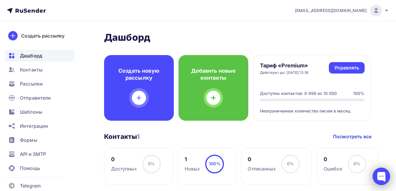
click at [382, 177] on div at bounding box center [382, 177] width 18 height 18
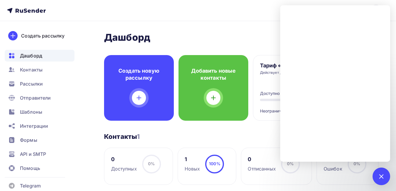
click at [250, 130] on div "[PERSON_NAME] Пару шагов, чтобы начать работу! Закрыть Выполните эти шаги, чтоб…" at bounding box center [238, 181] width 268 height 299
click at [260, 136] on div "Контакты 1 Контакты 1 Посмотреть все" at bounding box center [238, 137] width 268 height 8
click at [384, 175] on div at bounding box center [381, 176] width 8 height 8
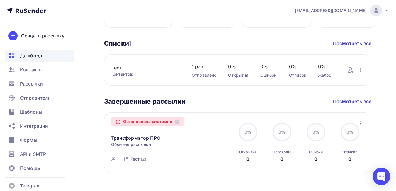
scroll to position [167, 0]
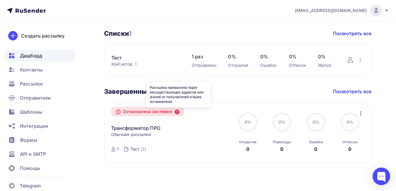
click at [179, 112] on icon at bounding box center [177, 112] width 5 height 5
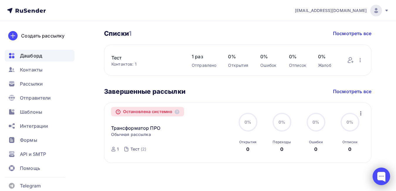
click at [379, 181] on div at bounding box center [382, 177] width 18 height 18
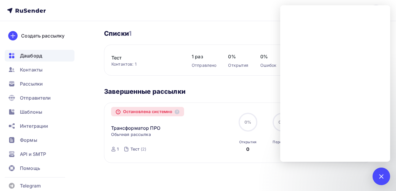
click at [174, 146] on div "Остановлена системно Трансформатор ПРО Копировать в новую Обычная рассылка Заве…" at bounding box center [171, 133] width 120 height 47
click at [218, 106] on div "Остановлена системно Трансформатор ПРО Копировать в новую Обычная рассылка Заве…" at bounding box center [238, 133] width 268 height 60
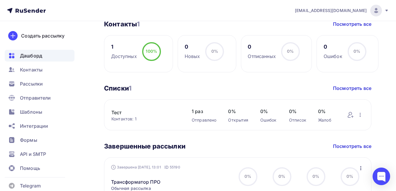
scroll to position [167, 0]
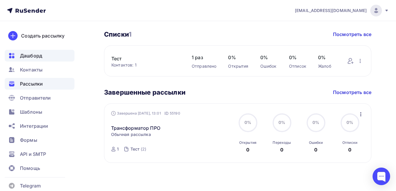
click at [37, 86] on span "Рассылки" at bounding box center [31, 83] width 23 height 7
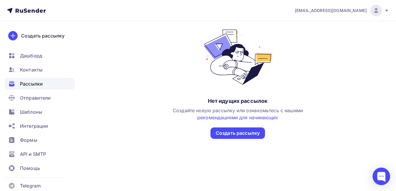
scroll to position [57, 0]
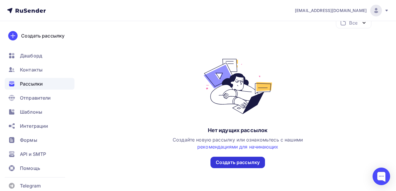
click at [239, 162] on div "Создать рассылку" at bounding box center [238, 162] width 44 height 7
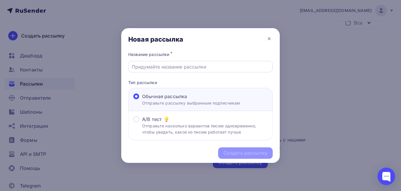
click at [191, 66] on input "text" at bounding box center [201, 66] width 138 height 7
type input "Трансформатор ПРО"
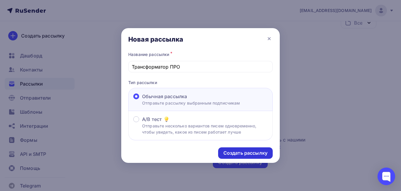
click at [246, 154] on div "Создать рассылку" at bounding box center [245, 153] width 44 height 7
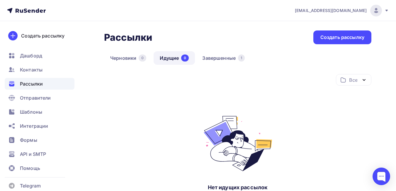
click at [40, 83] on span "Рассылки" at bounding box center [31, 83] width 23 height 7
click at [170, 57] on link "Идущие 0" at bounding box center [174, 57] width 41 height 13
click at [221, 57] on link "Завершенные 1" at bounding box center [223, 57] width 55 height 13
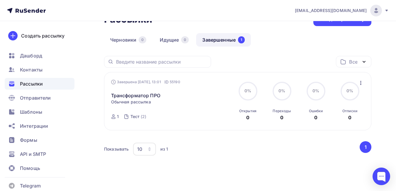
scroll to position [28, 0]
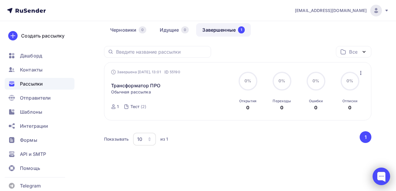
click at [383, 177] on div at bounding box center [382, 177] width 18 height 18
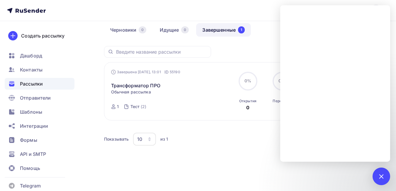
click at [185, 125] on div "Все Все папки Создать новую папку Завершена Вчера, 13:01 ID 55190 Трансформатор…" at bounding box center [238, 99] width 268 height 107
click at [383, 177] on div at bounding box center [381, 176] width 8 height 8
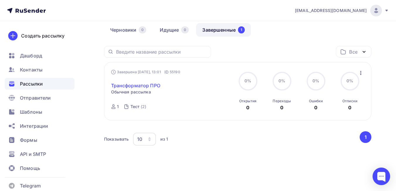
click at [136, 84] on link "Трансформатор ПРО" at bounding box center [135, 85] width 49 height 7
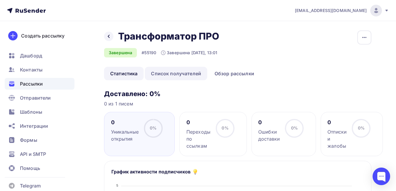
click at [172, 75] on link "Список получателей" at bounding box center [176, 73] width 62 height 13
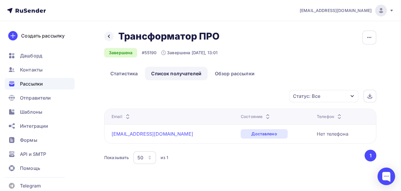
click at [149, 134] on link "sales-irk@dtrafo.com" at bounding box center [152, 134] width 82 height 6
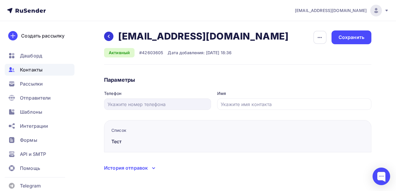
click at [109, 35] on icon at bounding box center [108, 36] width 5 height 5
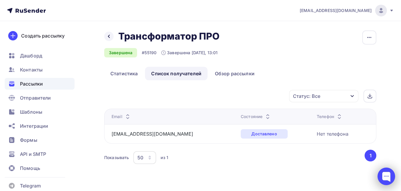
click at [392, 178] on div at bounding box center [386, 177] width 18 height 18
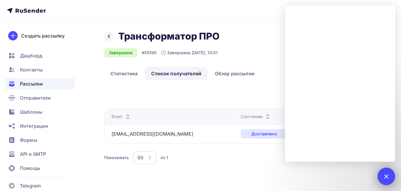
click at [384, 178] on div at bounding box center [386, 176] width 8 height 8
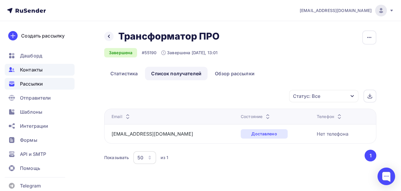
click at [32, 71] on span "Контакты" at bounding box center [31, 69] width 23 height 7
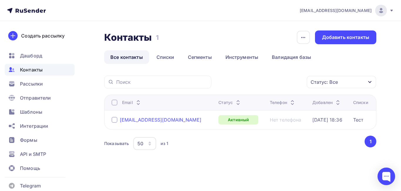
click at [130, 118] on div "sales-irk@dtrafo.com" at bounding box center [161, 120] width 82 height 6
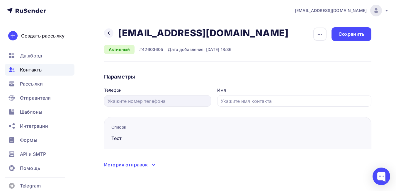
scroll to position [4, 0]
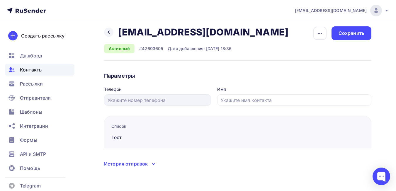
click at [170, 76] on h4 "Параметры" at bounding box center [238, 75] width 268 height 7
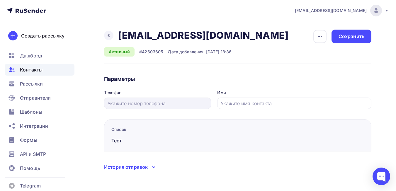
scroll to position [0, 0]
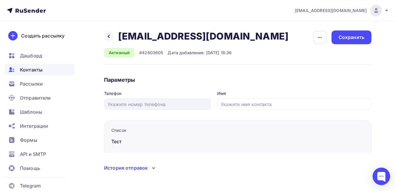
click at [122, 37] on h2 "sales-irk@dtrafo.com" at bounding box center [203, 37] width 170 height 12
click at [318, 40] on icon "button" at bounding box center [319, 37] width 7 height 7
click at [265, 29] on div "Назад sales-irk@dtrafo.com sales-irk@dtrafo.com Удалить Отписать Активный #4260…" at bounding box center [198, 108] width 396 height 174
click at [109, 38] on icon at bounding box center [109, 36] width 2 height 3
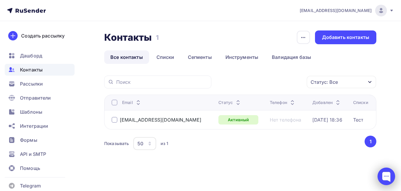
click at [390, 180] on div at bounding box center [386, 177] width 18 height 18
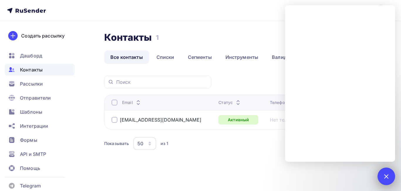
click at [390, 180] on div at bounding box center [386, 177] width 18 height 18
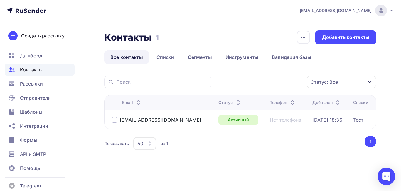
drag, startPoint x: 224, startPoint y: 166, endPoint x: 219, endPoint y: 165, distance: 4.6
click at [223, 166] on div "Контакты Контакты 1 1 История импорта Добавить контакты Все контакты Списки Сег…" at bounding box center [200, 105] width 401 height 168
click at [340, 38] on div "Добавить контакты" at bounding box center [345, 37] width 47 height 7
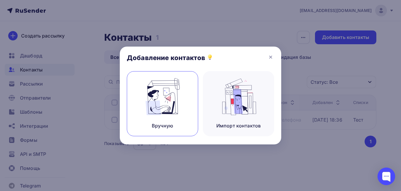
click at [167, 107] on img at bounding box center [162, 96] width 39 height 37
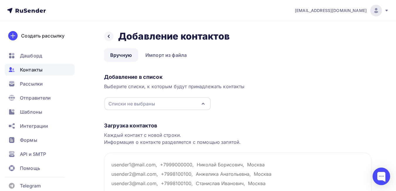
click at [206, 101] on icon "button" at bounding box center [203, 103] width 7 height 7
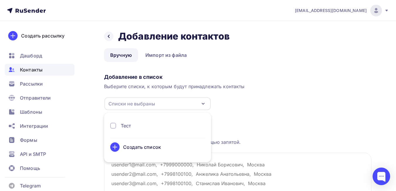
click at [151, 145] on div "Создать список" at bounding box center [142, 147] width 38 height 7
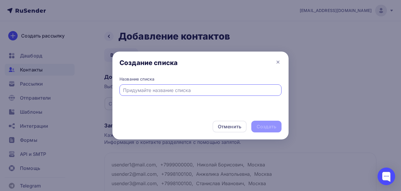
click at [209, 89] on input "text" at bounding box center [200, 90] width 155 height 7
type input "Тест 1"
click at [265, 126] on div "Создать" at bounding box center [266, 126] width 20 height 7
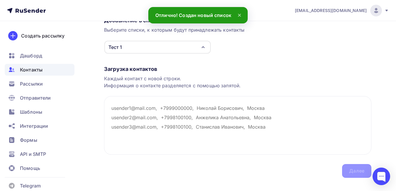
scroll to position [59, 0]
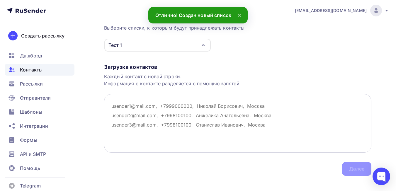
click at [111, 107] on textarea at bounding box center [238, 123] width 268 height 59
paste textarea "Sales-irk@dtrafo.com"
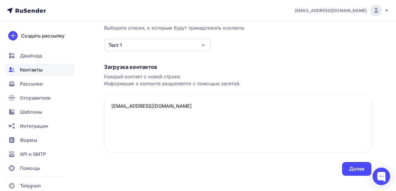
type textarea "Sales-irk@dtrafo.com"
click at [332, 79] on div "Каждый контакт с новой строки. Информация о контакте разделяется с помощью запя…" at bounding box center [238, 80] width 268 height 14
click at [355, 170] on div "Далее" at bounding box center [356, 169] width 15 height 7
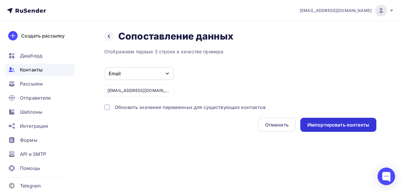
click at [331, 121] on div "Импортировать контакты" at bounding box center [338, 125] width 76 height 14
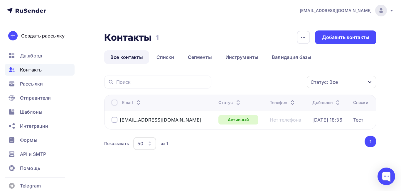
click at [33, 70] on span "Контакты" at bounding box center [31, 69] width 23 height 7
click at [155, 119] on div "sales-irk@dtrafo.com" at bounding box center [161, 120] width 82 height 6
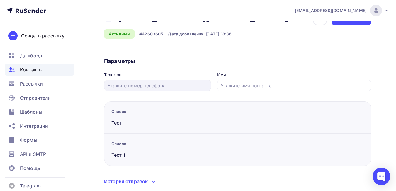
scroll to position [36, 0]
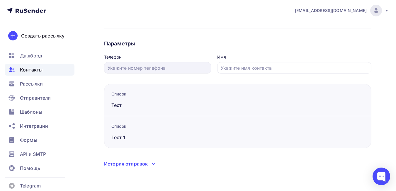
click at [152, 162] on icon at bounding box center [153, 164] width 7 height 7
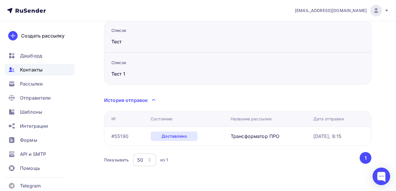
scroll to position [100, 0]
click at [376, 173] on div at bounding box center [382, 177] width 18 height 18
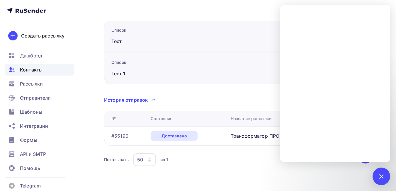
click at [261, 172] on div "Назад sales-irk@dtrafo.com sales-irk@dtrafo.com Удалить Отписать Активный #4260…" at bounding box center [198, 56] width 396 height 270
click at [94, 69] on div "Назад sales-irk@dtrafo.com sales-irk@dtrafo.com Удалить Отписать Активный #4260…" at bounding box center [198, 56] width 396 height 270
click at [34, 57] on span "Дашборд" at bounding box center [31, 55] width 22 height 7
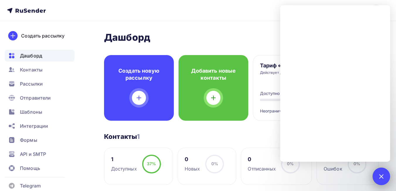
click at [385, 173] on div at bounding box center [382, 177] width 18 height 18
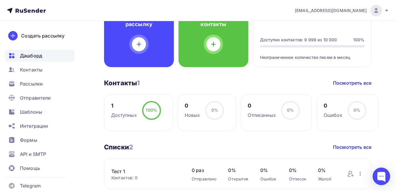
scroll to position [59, 0]
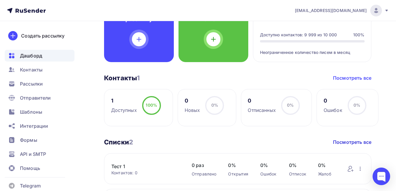
click at [370, 79] on link "Посмотреть все" at bounding box center [352, 78] width 38 height 7
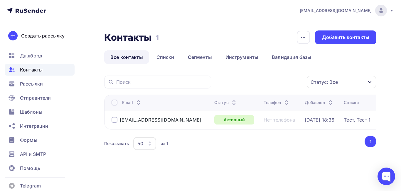
click at [348, 121] on div "Тест, Тест 1" at bounding box center [356, 120] width 27 height 6
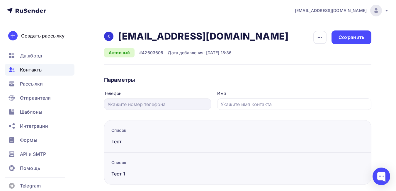
click at [109, 38] on icon at bounding box center [108, 36] width 5 height 5
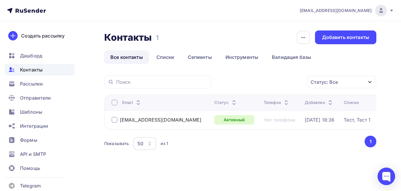
click at [372, 142] on button "1" at bounding box center [370, 142] width 12 height 12
click at [116, 122] on div at bounding box center [114, 120] width 6 height 6
click at [282, 138] on div "Показывать 50 10 20 50 100 из 1" at bounding box center [233, 143] width 259 height 13
click at [307, 36] on div "button" at bounding box center [303, 37] width 13 height 13
click at [275, 38] on div "Контакты Контакты 1 1 История импорта Добавить контакты" at bounding box center [240, 38] width 272 height 14
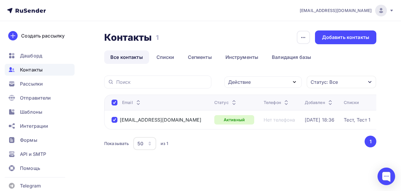
click at [209, 152] on div "Действие Добавить в списки Исключить из списка Удалить Статус: Все Статус Новый…" at bounding box center [240, 121] width 272 height 90
click at [44, 85] on div "Рассылки" at bounding box center [40, 84] width 70 height 12
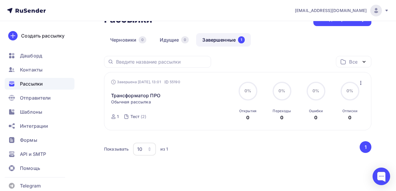
scroll to position [28, 0]
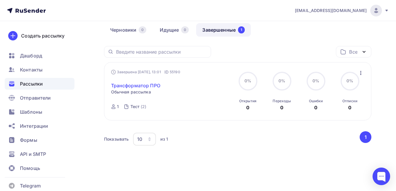
click at [140, 84] on link "Трансформатор ПРО" at bounding box center [135, 85] width 49 height 7
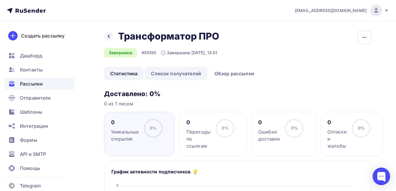
click at [176, 74] on link "Список получателей" at bounding box center [176, 73] width 62 height 13
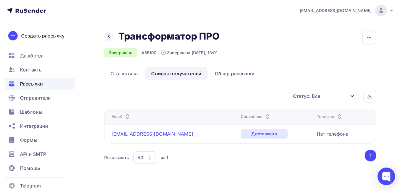
click at [149, 136] on link "sales-irk@dtrafo.com" at bounding box center [152, 134] width 82 height 6
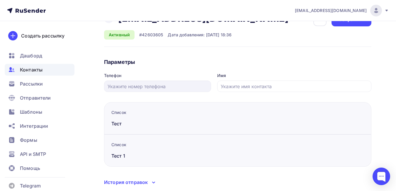
scroll to position [36, 0]
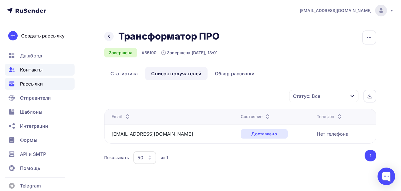
click at [38, 72] on span "Контакты" at bounding box center [31, 69] width 23 height 7
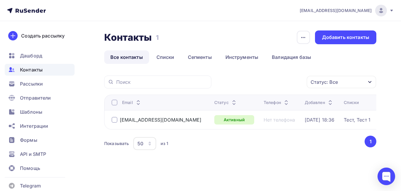
click at [116, 121] on div at bounding box center [114, 120] width 6 height 6
click at [370, 142] on button "1" at bounding box center [370, 142] width 12 height 12
click at [279, 148] on div "Показывать 50 10 20 50 100 из 1" at bounding box center [233, 143] width 259 height 13
click at [347, 85] on div "Статус: Все" at bounding box center [341, 82] width 69 height 12
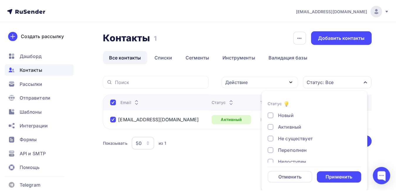
scroll to position [2, 0]
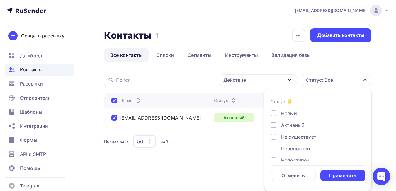
click at [238, 157] on div "Действие Добавить в списки Исключить из списка Удалить Статус: Все Статус Новый…" at bounding box center [238, 119] width 268 height 90
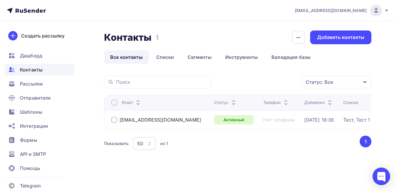
scroll to position [0, 0]
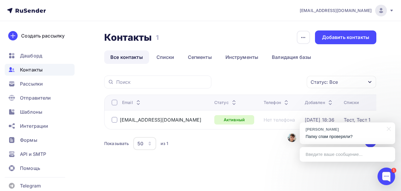
click at [20, 70] on span "Контакты" at bounding box center [31, 69] width 23 height 7
click at [330, 154] on div "Введите ваше сообщение..." at bounding box center [346, 154] width 95 height 15
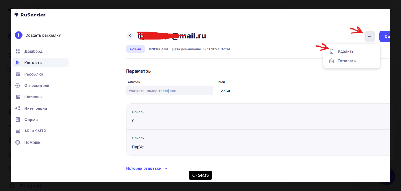
click at [204, 176] on link "Скачать" at bounding box center [200, 175] width 23 height 9
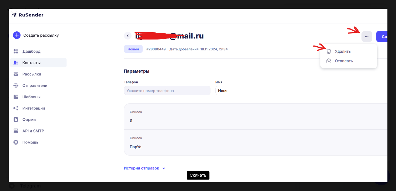
scroll to position [28, 0]
click at [365, 123] on img at bounding box center [198, 95] width 379 height 173
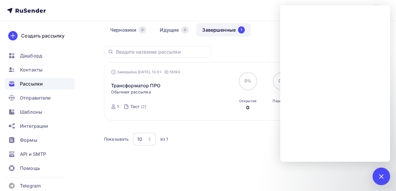
click at [325, 183] on div "Рассылки Рассылки Создать рассылку Черновики 0 Идущие 0 Завершенные 1 Завершенн…" at bounding box center [198, 92] width 396 height 198
click at [230, 148] on div "Показывать 10 10 20 50 100 из 1 ‹ 1 ›" at bounding box center [238, 142] width 268 height 22
click at [377, 181] on div "1" at bounding box center [382, 177] width 18 height 18
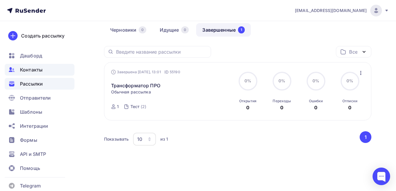
click at [36, 71] on span "Контакты" at bounding box center [31, 69] width 23 height 7
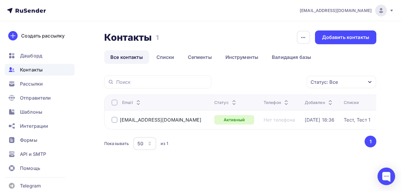
click at [115, 121] on div at bounding box center [114, 120] width 6 height 6
click at [302, 38] on icon "button" at bounding box center [303, 37] width 4 height 1
click at [291, 150] on div "Показывать 50 10 20 50 100 из 1" at bounding box center [233, 143] width 259 height 13
click at [381, 175] on div at bounding box center [386, 177] width 18 height 18
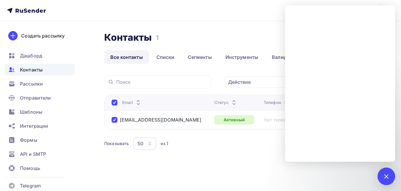
drag, startPoint x: 244, startPoint y: 158, endPoint x: 241, endPoint y: 158, distance: 3.2
click at [244, 158] on div "Действие Добавить в списки Исключить из списка Удалить Статус: Все Статус Новый…" at bounding box center [240, 121] width 272 height 90
click at [238, 155] on div "Действие Добавить в списки Исключить из списка Удалить Статус: Все Статус Новый…" at bounding box center [240, 121] width 272 height 90
click at [387, 181] on div "1" at bounding box center [386, 177] width 18 height 18
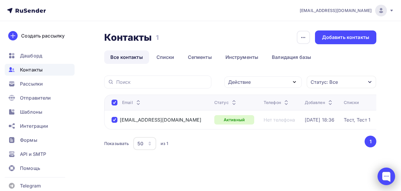
click at [381, 175] on div at bounding box center [386, 177] width 18 height 18
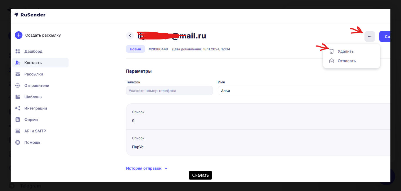
click at [396, 6] on div "Скачать" at bounding box center [200, 95] width 401 height 191
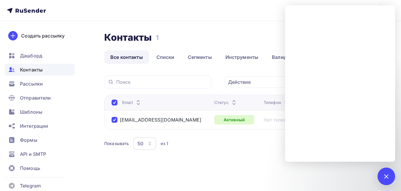
click at [271, 174] on div "Контакты Контакты 1 1 История импорта Добавить контакты Все контакты Списки Сег…" at bounding box center [200, 105] width 401 height 168
drag, startPoint x: 200, startPoint y: 148, endPoint x: 234, endPoint y: 156, distance: 34.5
click at [201, 149] on div "Показывать 50 10 20 50 100 из 1" at bounding box center [233, 143] width 259 height 13
click at [386, 176] on div at bounding box center [386, 176] width 8 height 8
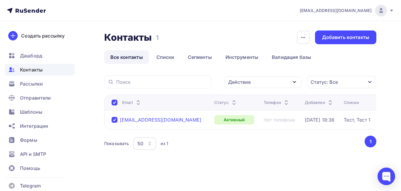
click at [165, 121] on div "sales-irk@dtrafo.com" at bounding box center [161, 120] width 82 height 6
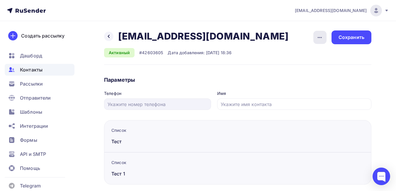
click at [319, 39] on icon "button" at bounding box center [319, 37] width 7 height 7
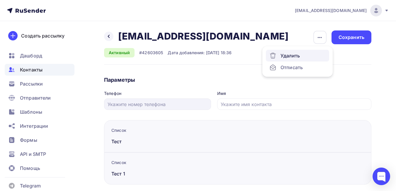
click at [291, 54] on div "Удалить" at bounding box center [298, 55] width 56 height 7
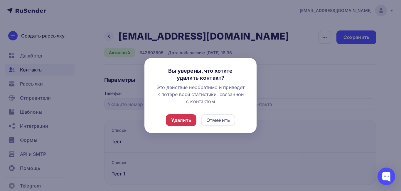
click at [184, 115] on div "Удалить" at bounding box center [181, 120] width 31 height 12
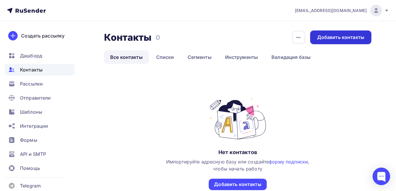
click at [353, 37] on div "Добавить контакты" at bounding box center [340, 37] width 47 height 7
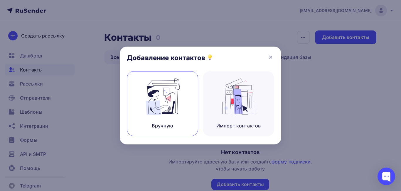
click at [158, 105] on img at bounding box center [162, 96] width 39 height 37
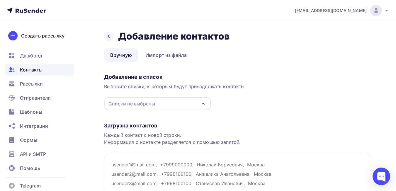
click at [205, 103] on icon "button" at bounding box center [203, 103] width 7 height 7
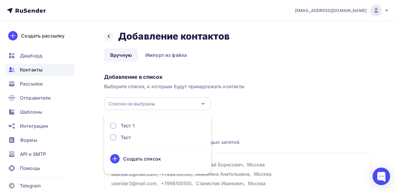
click at [279, 104] on div "Добавление в список Выберите списки, к которым будут принадлежать контакты Спис…" at bounding box center [238, 90] width 268 height 39
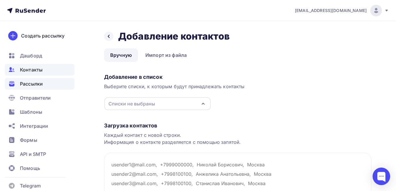
click at [35, 82] on span "Рассылки" at bounding box center [31, 83] width 23 height 7
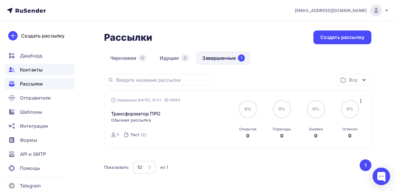
click at [30, 67] on span "Контакты" at bounding box center [31, 69] width 23 height 7
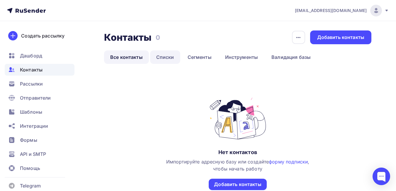
click at [166, 58] on link "Списки" at bounding box center [165, 56] width 30 height 13
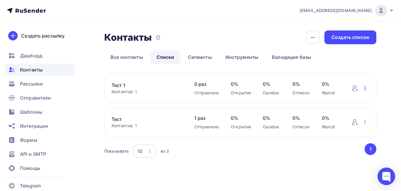
click at [366, 90] on icon "button" at bounding box center [364, 88] width 7 height 7
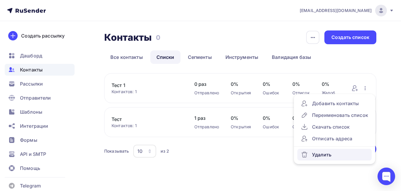
click at [329, 158] on link "Удалить" at bounding box center [334, 155] width 74 height 12
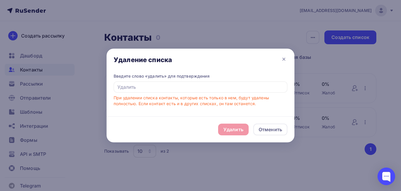
click at [236, 129] on div "Удалить Отменить" at bounding box center [200, 129] width 188 height 26
click at [130, 87] on input "text" at bounding box center [201, 87] width 174 height 11
click at [163, 125] on div "Удалить Отменить" at bounding box center [200, 129] width 188 height 26
click at [130, 86] on input "text" at bounding box center [201, 87] width 174 height 11
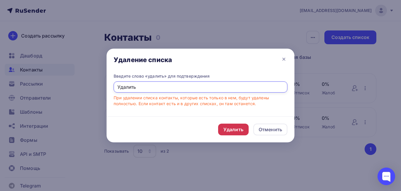
type input "Удалить"
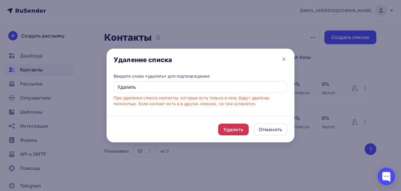
click at [232, 128] on div "Удалить" at bounding box center [233, 129] width 20 height 7
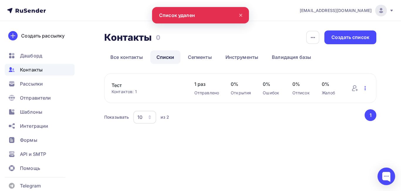
click at [364, 88] on icon "button" at bounding box center [364, 88] width 1 height 4
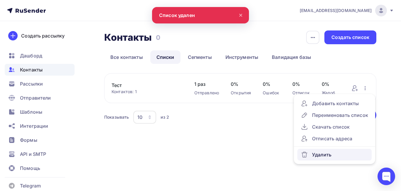
click at [323, 152] on div "Удалить" at bounding box center [334, 154] width 67 height 7
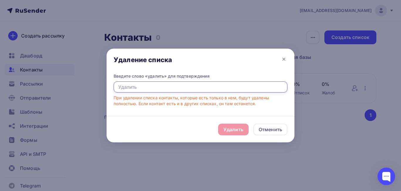
drag, startPoint x: 173, startPoint y: 90, endPoint x: 79, endPoint y: 89, distance: 94.2
click at [79, 89] on div "Удаление списка Введите слово «удалить» для подтверждения При удалении списка к…" at bounding box center [200, 95] width 401 height 191
type input "Удалить"
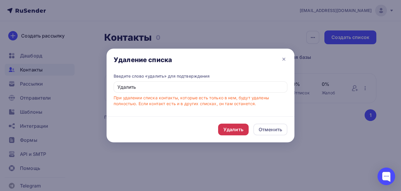
click at [232, 128] on div "Удалить" at bounding box center [233, 129] width 20 height 7
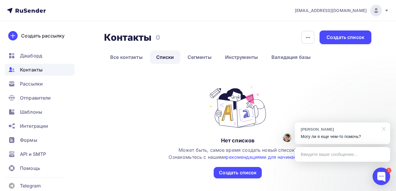
click at [387, 129] on div at bounding box center [383, 129] width 15 height 12
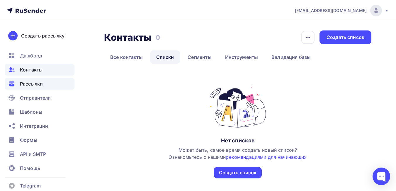
click at [33, 87] on span "Рассылки" at bounding box center [31, 83] width 23 height 7
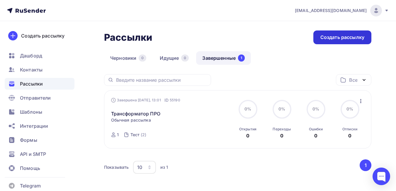
click at [343, 38] on div "Создать рассылку" at bounding box center [343, 37] width 44 height 7
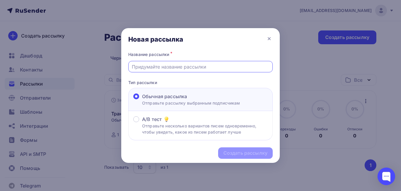
click at [201, 70] on input "text" at bounding box center [201, 66] width 138 height 7
type input "Трансформатор ПРО"
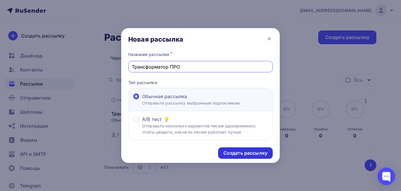
click at [248, 149] on div "Создать рассылку" at bounding box center [245, 153] width 55 height 11
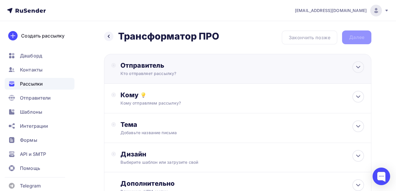
click at [240, 75] on div "Отправитель Кто отправляет рассылку? Email * k.zverev@pro-transformator.ru k.zv…" at bounding box center [184, 68] width 127 height 15
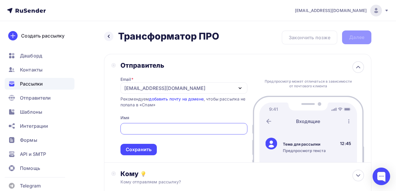
click at [165, 130] on input "text" at bounding box center [184, 129] width 120 height 7
type input "J"
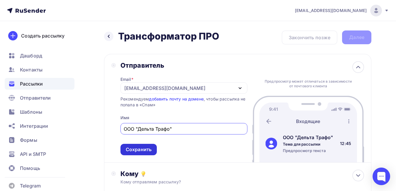
type input "ООО "Дельта Трафо""
click at [141, 149] on div "Сохранить" at bounding box center [139, 149] width 26 height 7
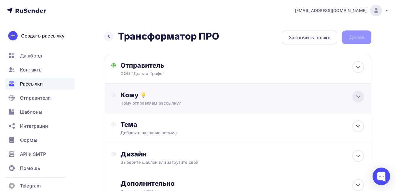
click at [359, 97] on icon at bounding box center [359, 97] width 4 height 2
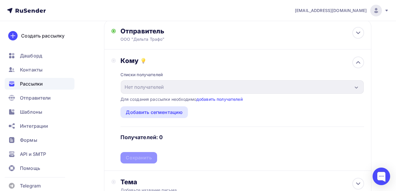
scroll to position [59, 0]
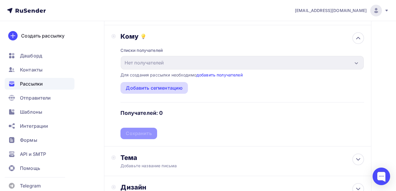
click at [173, 90] on div "Добавить сегментацию" at bounding box center [154, 87] width 57 height 7
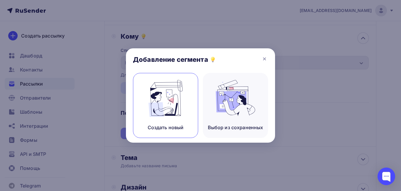
click at [171, 97] on img at bounding box center [165, 98] width 39 height 37
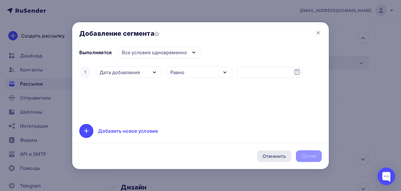
click at [277, 158] on div "Отменить" at bounding box center [273, 156] width 23 height 7
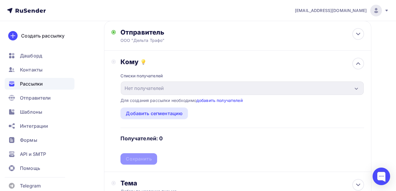
scroll to position [0, 0]
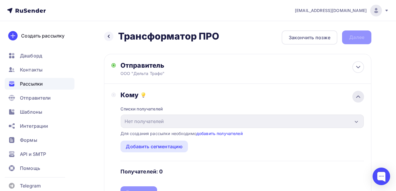
click at [360, 97] on icon at bounding box center [358, 96] width 7 height 7
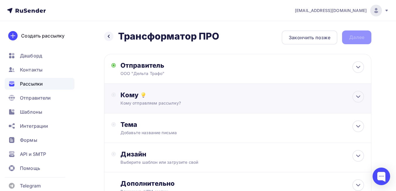
click at [280, 100] on div "Кому Кому отправляем рассылку? Списки получателей Нет получателей Все списки id…" at bounding box center [243, 98] width 244 height 15
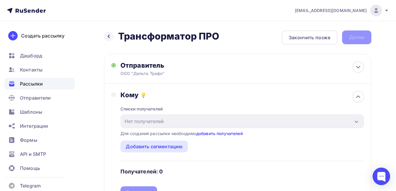
click at [231, 132] on link "добавить получателей" at bounding box center [220, 133] width 46 height 5
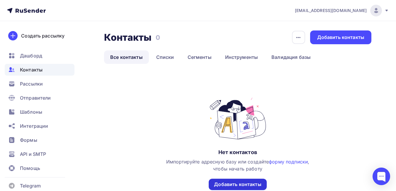
click at [253, 184] on div "Добавить контакты" at bounding box center [237, 184] width 47 height 7
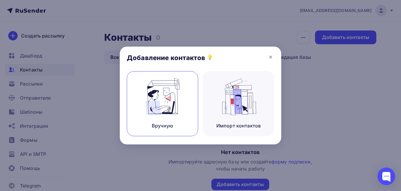
click at [165, 112] on img at bounding box center [162, 96] width 39 height 37
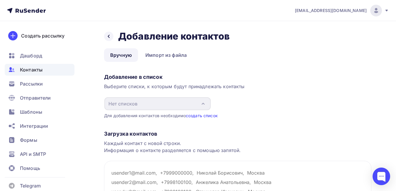
click at [202, 117] on link "создать список" at bounding box center [202, 115] width 32 height 5
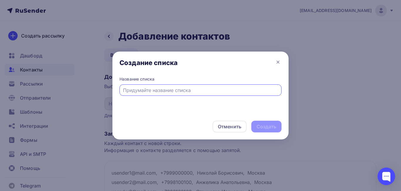
click at [186, 90] on input "text" at bounding box center [200, 90] width 155 height 7
type input "Тест 10"
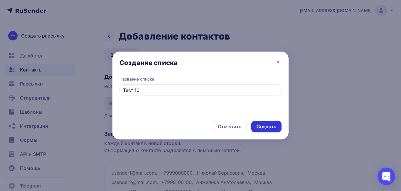
click at [269, 125] on div "Создать" at bounding box center [266, 126] width 20 height 7
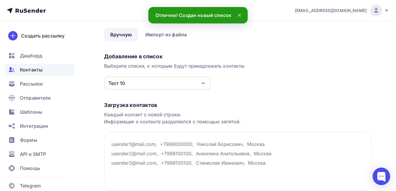
scroll to position [67, 0]
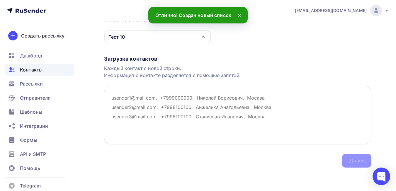
click at [111, 100] on textarea at bounding box center [238, 115] width 268 height 59
paste textarea "sales-irk@dtrafo.com"
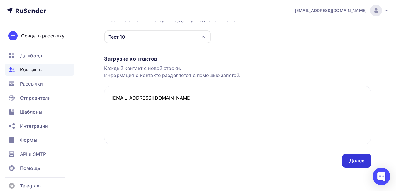
type textarea "sales-irk@dtrafo.com"
click at [355, 160] on div "Далее" at bounding box center [356, 161] width 15 height 7
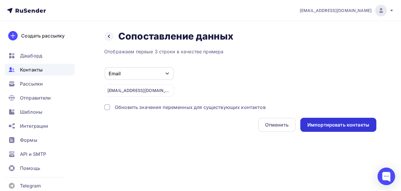
click at [333, 127] on div "Импортировать контакты" at bounding box center [338, 125] width 62 height 7
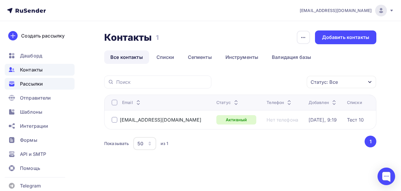
click at [33, 85] on span "Рассылки" at bounding box center [31, 83] width 23 height 7
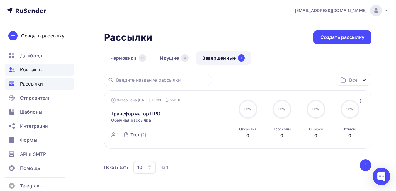
click at [32, 69] on span "Контакты" at bounding box center [31, 69] width 23 height 7
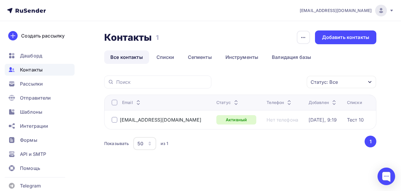
click at [115, 120] on div at bounding box center [114, 120] width 6 height 6
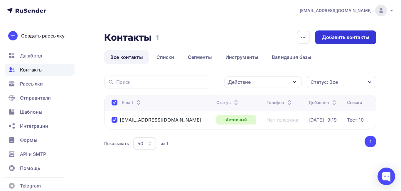
click at [342, 35] on div "Добавить контакты" at bounding box center [345, 37] width 47 height 7
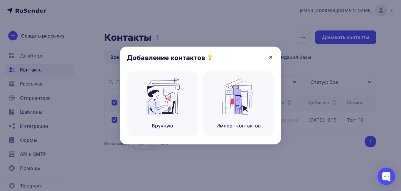
click at [270, 57] on icon at bounding box center [270, 57] width 7 height 7
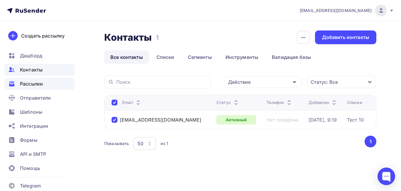
click at [46, 84] on div "Рассылки" at bounding box center [40, 84] width 70 height 12
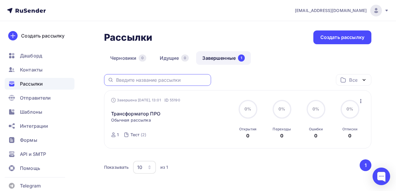
click at [182, 82] on input "text" at bounding box center [162, 80] width 92 height 6
click at [165, 82] on input "text" at bounding box center [162, 80] width 92 height 6
click at [150, 112] on link "Трансформатор ПРО" at bounding box center [135, 113] width 49 height 7
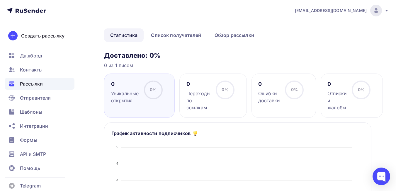
scroll to position [117, 0]
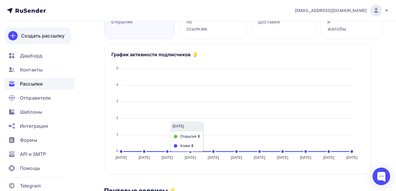
click at [17, 36] on div at bounding box center [12, 35] width 9 height 9
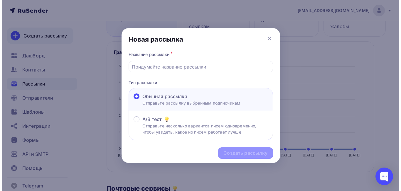
scroll to position [115, 0]
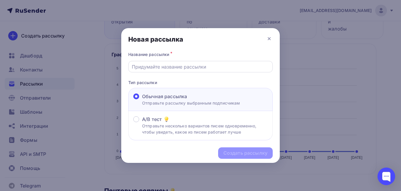
click at [166, 70] on div at bounding box center [200, 66] width 144 height 11
click at [192, 69] on input "text" at bounding box center [201, 66] width 138 height 7
type input "Трансформатор ПРО"
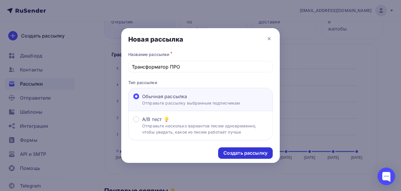
click at [243, 157] on div "Создать рассылку" at bounding box center [245, 153] width 55 height 11
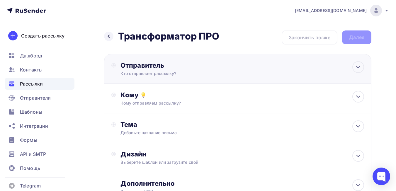
click at [188, 75] on div "Кто отправляет рассылку?" at bounding box center [178, 74] width 114 height 6
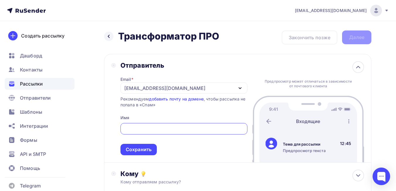
click at [177, 133] on div at bounding box center [184, 128] width 127 height 11
click at [179, 128] on input "text" at bounding box center [184, 129] width 120 height 7
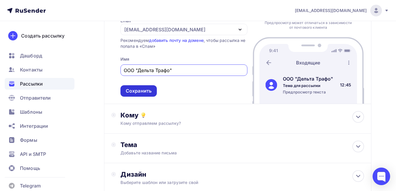
type input "ООО "Дельта Трафо""
click at [148, 90] on div "Сохранить" at bounding box center [139, 91] width 26 height 7
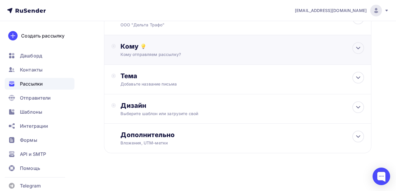
click at [183, 56] on div "Кому отправляем рассылку?" at bounding box center [230, 55] width 219 height 6
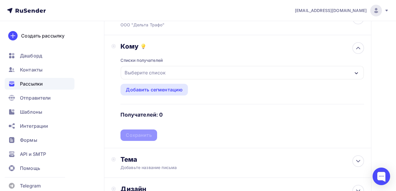
scroll to position [59, 0]
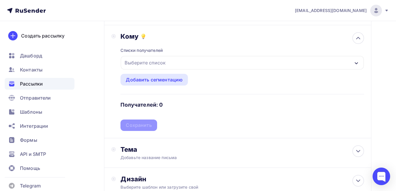
click at [180, 62] on div "Выберите список" at bounding box center [242, 62] width 243 height 13
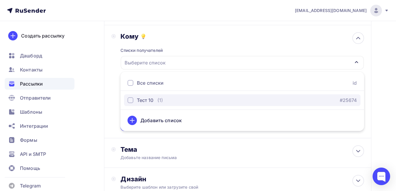
click at [132, 101] on div "button" at bounding box center [131, 100] width 6 height 6
click at [269, 99] on div "Тест 10 (1) #25674" at bounding box center [243, 100] width 230 height 7
click at [267, 99] on div "Тест 10 (1) #25674" at bounding box center [243, 100] width 230 height 7
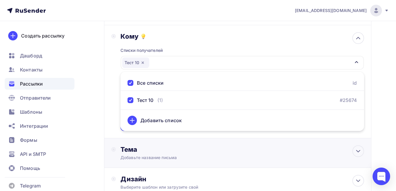
click at [225, 150] on div "Тема" at bounding box center [179, 149] width 116 height 8
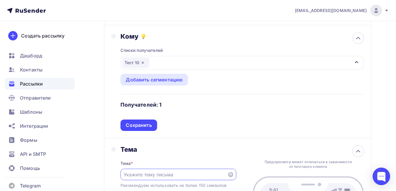
scroll to position [0, 0]
click at [145, 126] on div "Сохранить" at bounding box center [139, 125] width 26 height 7
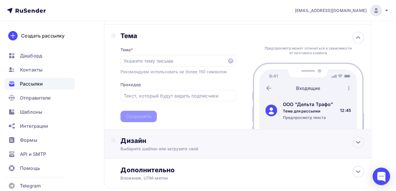
scroll to position [124, 0]
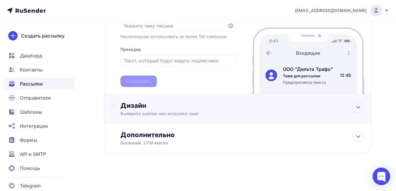
click at [140, 112] on div "Выберите шаблон или загрузите свой" at bounding box center [230, 114] width 219 height 6
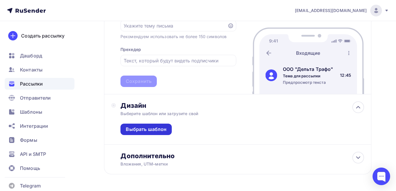
click at [140, 126] on div "Выбрать шаблон" at bounding box center [146, 129] width 41 height 7
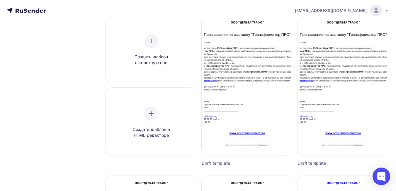
scroll to position [88, 0]
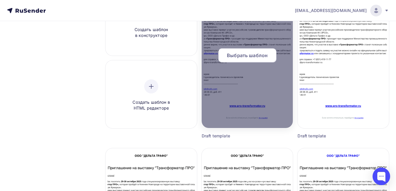
click at [249, 55] on span "Выбрать шаблон" at bounding box center [247, 55] width 41 height 7
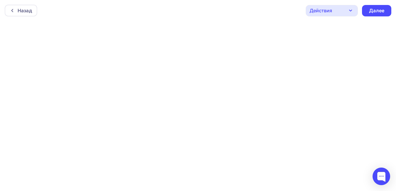
click at [350, 10] on icon "button" at bounding box center [351, 10] width 2 height 1
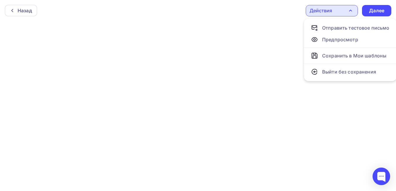
click at [350, 10] on icon "button" at bounding box center [351, 10] width 2 height 1
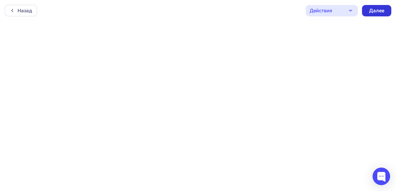
click at [376, 9] on div "Далее" at bounding box center [376, 10] width 15 height 7
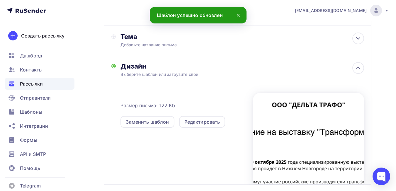
scroll to position [29, 0]
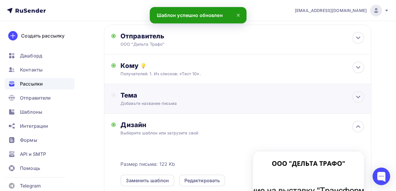
click at [302, 98] on div "Тема Добавьте название письма Тема * Рекомендуем использовать не более 150 симв…" at bounding box center [238, 99] width 268 height 30
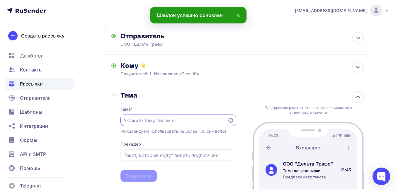
scroll to position [0, 0]
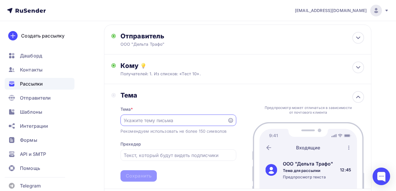
click at [179, 121] on input "text" at bounding box center [174, 120] width 100 height 7
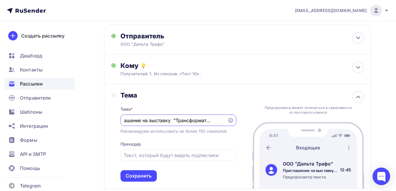
scroll to position [0, 16]
type input "Приглашение на выставку "Трансформатор ПРО""
drag, startPoint x: 225, startPoint y: 119, endPoint x: 140, endPoint y: 124, distance: 84.6
click at [116, 126] on div "Тема Тема * Приглашение на выставку "Трансформатор ПРО" Рекомендуем использоват…" at bounding box center [173, 136] width 125 height 91
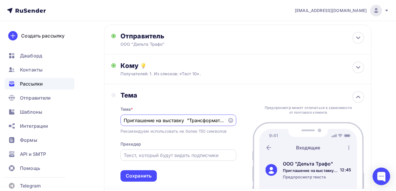
click at [150, 152] on input "text" at bounding box center [178, 155] width 109 height 7
paste input "Приглашение на выставку "Трансформатор ПРО""
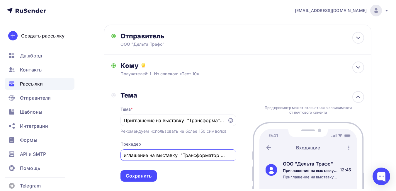
scroll to position [59, 0]
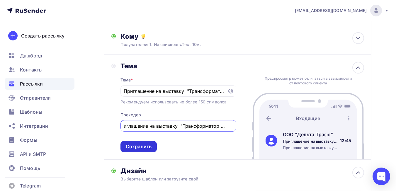
type input "Приглашение на выставку "Трансформатор ПРО""
click at [139, 148] on div "Сохранить" at bounding box center [139, 146] width 26 height 7
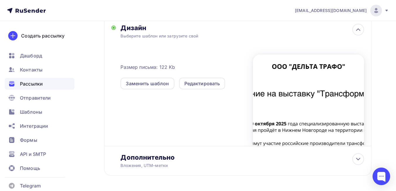
scroll to position [155, 0]
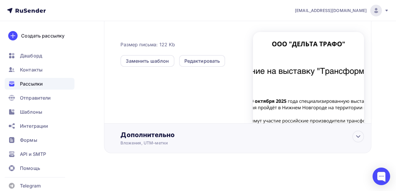
click at [165, 135] on div "Дополнительно" at bounding box center [243, 135] width 244 height 8
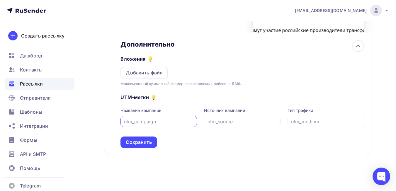
scroll to position [248, 0]
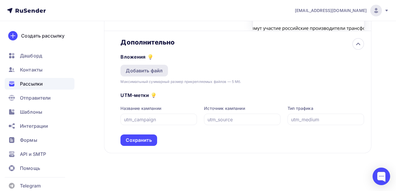
click at [158, 71] on div "Добавить файл" at bounding box center [144, 70] width 37 height 7
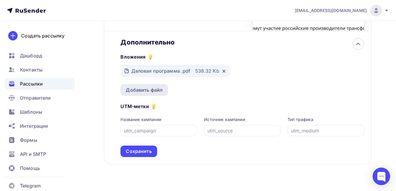
click at [155, 89] on div "Добавить файл" at bounding box center [144, 90] width 37 height 7
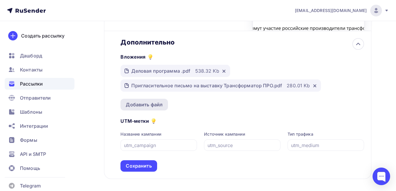
click at [155, 107] on div "Добавить файл" at bounding box center [144, 104] width 37 height 7
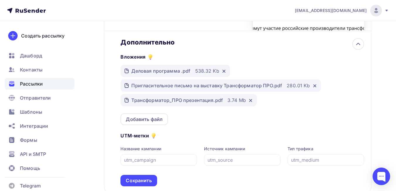
click at [148, 179] on div "Сохранить" at bounding box center [139, 180] width 26 height 7
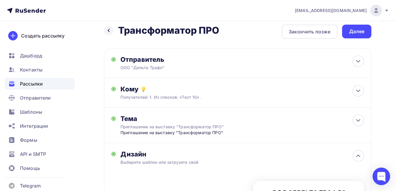
scroll to position [0, 0]
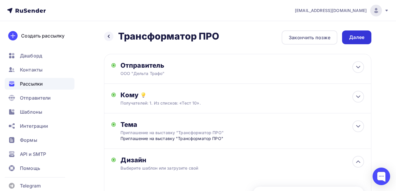
click at [361, 35] on div "Далее" at bounding box center [356, 37] width 15 height 7
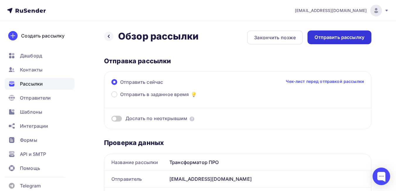
click at [350, 37] on div "Отправить рассылку" at bounding box center [340, 37] width 50 height 7
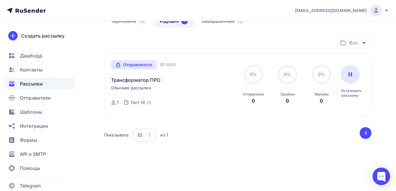
scroll to position [48, 0]
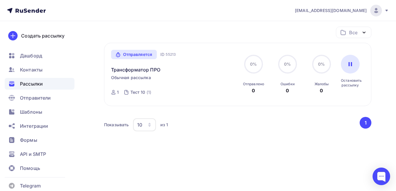
click at [182, 123] on div "Показывать 10 10 20 50 100 из 1" at bounding box center [231, 124] width 255 height 13
click at [382, 181] on div at bounding box center [382, 177] width 18 height 18
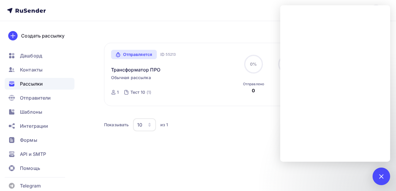
click at [142, 54] on div "Отправляется" at bounding box center [134, 54] width 46 height 9
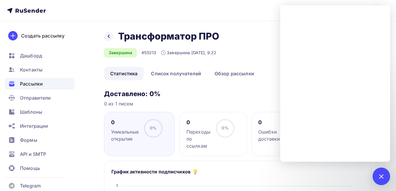
click at [260, 38] on div "Назад Трансформатор ПРО Трансформатор ПРО Завершена #55213 Завершена Сегодня, 9…" at bounding box center [238, 49] width 268 height 36
click at [382, 180] on div at bounding box center [381, 176] width 8 height 8
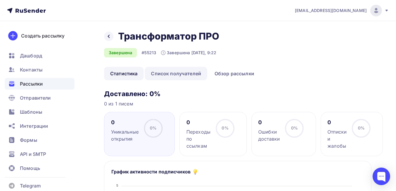
click at [194, 73] on link "Список получателей" at bounding box center [176, 73] width 62 height 13
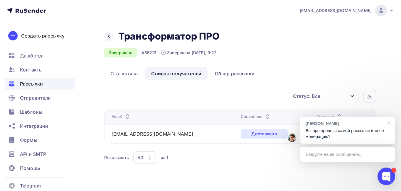
click at [322, 155] on div "Введите ваше сообщение..." at bounding box center [346, 154] width 95 height 15
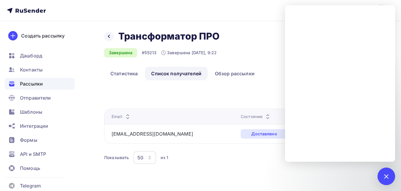
click at [238, 167] on div "Назад Трансформатор ПРО Трансформатор ПРО Завершена #55213 Завершена Сегодня, 9…" at bounding box center [200, 105] width 401 height 168
click at [386, 176] on div at bounding box center [386, 176] width 8 height 8
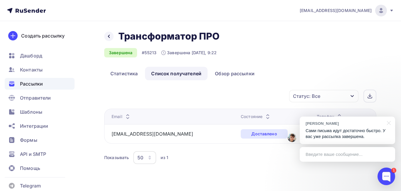
click at [339, 156] on div "Введите ваше сообщение..." at bounding box center [346, 154] width 95 height 15
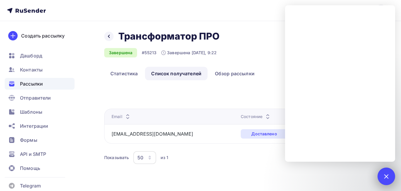
click at [382, 179] on div "1" at bounding box center [386, 177] width 18 height 18
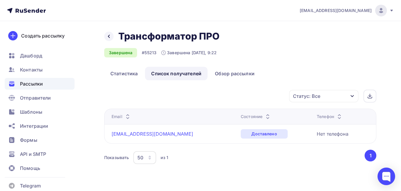
click at [152, 136] on link "sales-irk@dtrafo.com" at bounding box center [152, 134] width 82 height 6
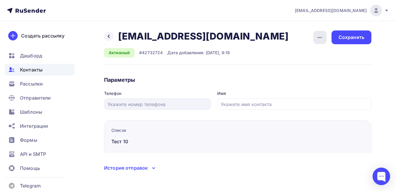
click at [318, 38] on icon "button" at bounding box center [319, 37] width 7 height 7
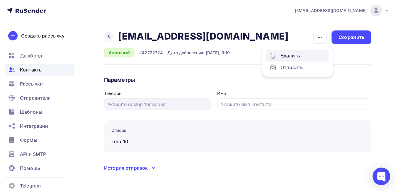
click at [289, 54] on div "Удалить" at bounding box center [298, 55] width 56 height 7
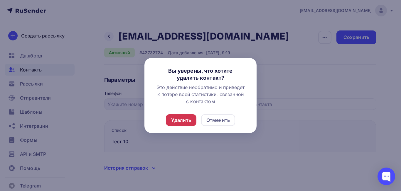
click at [183, 122] on div "Удалить" at bounding box center [181, 120] width 20 height 7
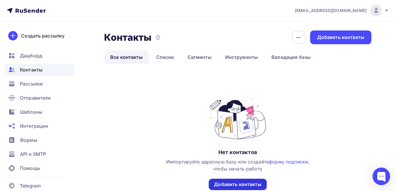
click at [248, 187] on div "Добавить контакты" at bounding box center [237, 184] width 47 height 7
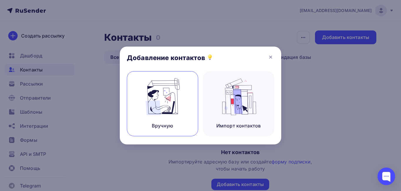
click at [169, 103] on img at bounding box center [162, 96] width 39 height 37
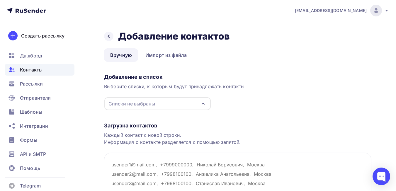
click at [169, 105] on div "Списки не выбраны" at bounding box center [157, 103] width 106 height 13
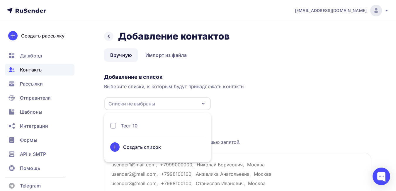
click at [133, 128] on div "Тест 10" at bounding box center [129, 125] width 17 height 7
click at [142, 148] on div "Создать список" at bounding box center [142, 147] width 38 height 7
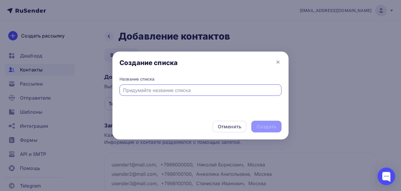
click at [202, 89] on input "text" at bounding box center [200, 90] width 155 height 7
click at [203, 89] on input "text" at bounding box center [200, 90] width 155 height 7
type input "Тест 11"
click at [267, 130] on div "Создать" at bounding box center [266, 126] width 20 height 7
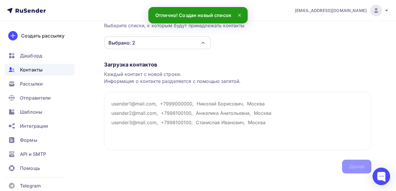
scroll to position [67, 0]
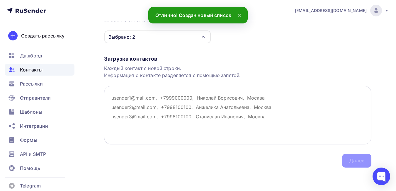
click at [112, 99] on textarea at bounding box center [238, 115] width 268 height 59
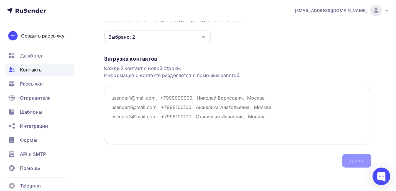
paste textarea "Дмитрий Белышкин <comotdel-nn@dtrafo.com>"
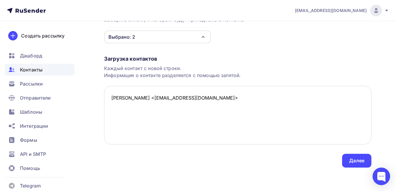
click at [162, 99] on textarea "Дмитрий Белышкин <comotdel-nn@dtrafo.com>" at bounding box center [238, 115] width 268 height 59
click at [183, 96] on textarea "comotdel-nn@dtrafo.com>" at bounding box center [238, 115] width 268 height 59
type textarea "comotdel-nn@dtrafo.com"
click at [356, 161] on div "Далее" at bounding box center [356, 161] width 15 height 7
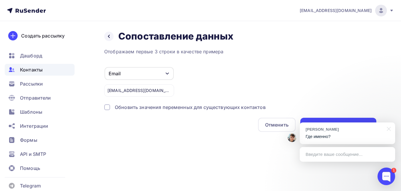
click at [326, 154] on div "Введите ваше сообщение..." at bounding box center [346, 154] width 95 height 15
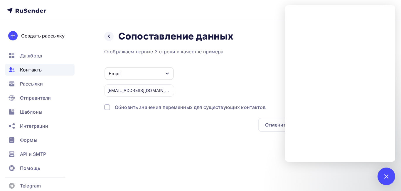
click at [193, 124] on div "Отменить Импортировать контакты" at bounding box center [240, 125] width 272 height 14
click at [393, 176] on div "1" at bounding box center [386, 177] width 18 height 18
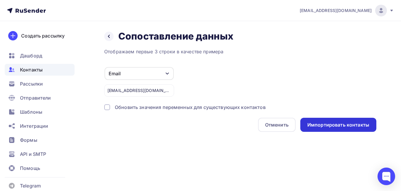
click at [344, 125] on div "Импортировать контакты" at bounding box center [338, 125] width 62 height 7
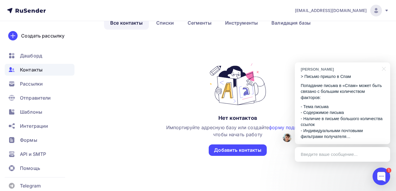
scroll to position [49, 0]
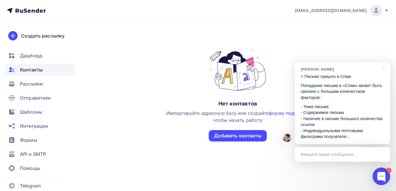
click at [354, 178] on div "Контакты Контакты 0 0 История импорта Добавить контакты Все контакты Списки Сег…" at bounding box center [198, 81] width 396 height 219
click at [386, 172] on div at bounding box center [382, 177] width 18 height 18
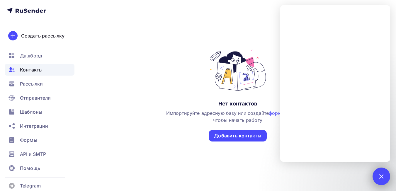
drag, startPoint x: 382, startPoint y: 175, endPoint x: 376, endPoint y: 175, distance: 5.9
click at [382, 175] on div at bounding box center [381, 176] width 8 height 8
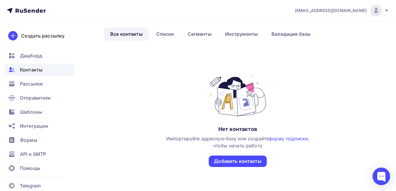
scroll to position [0, 0]
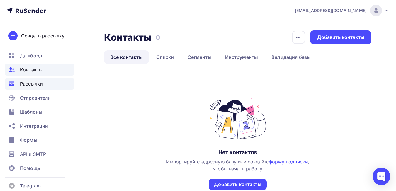
click at [35, 83] on span "Рассылки" at bounding box center [31, 83] width 23 height 7
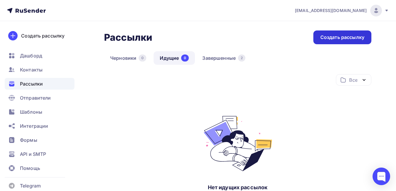
click at [340, 39] on div "Создать рассылку" at bounding box center [343, 37] width 44 height 7
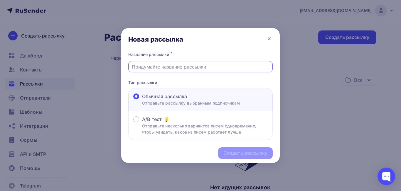
click at [157, 68] on input "text" at bounding box center [201, 66] width 138 height 7
type input "Трансформатор ПРО"
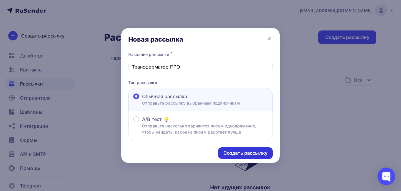
click at [234, 150] on div "Создать рассылку" at bounding box center [245, 153] width 44 height 7
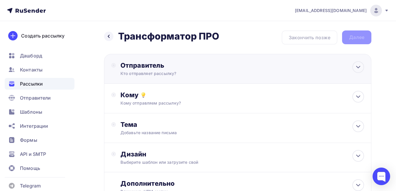
click at [170, 73] on div "Кто отправляет рассылку?" at bounding box center [178, 74] width 114 height 6
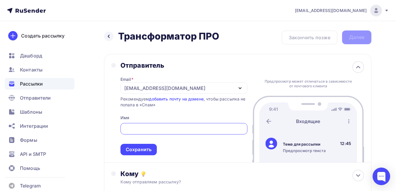
click at [165, 127] on input "text" at bounding box center [184, 129] width 120 height 7
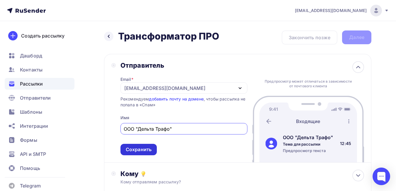
type input "ООО "Дельта Трафо""
click at [146, 148] on div "Сохранить" at bounding box center [139, 149] width 26 height 7
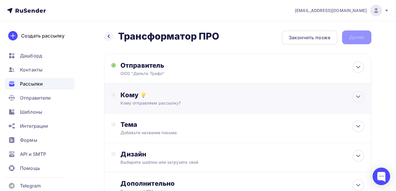
click at [183, 99] on div "Кому Кому отправляем рассылку? Списки получателей Выберите список Все списки id…" at bounding box center [243, 98] width 244 height 15
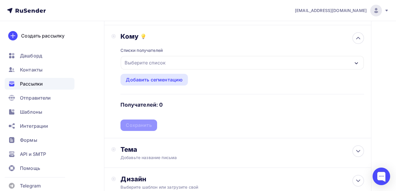
scroll to position [29, 0]
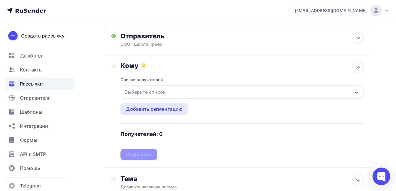
click at [231, 95] on div "Выберите список" at bounding box center [242, 91] width 243 height 13
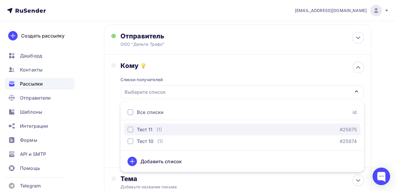
click at [130, 129] on div "button" at bounding box center [131, 130] width 6 height 6
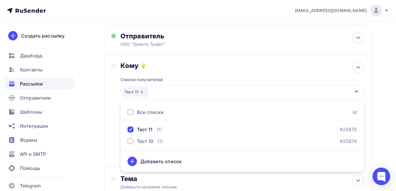
click at [374, 138] on div "Назад Трансформатор ПРО Трансформатор ПРО Закончить позже Далее Отправитель ООО…" at bounding box center [198, 143] width 396 height 302
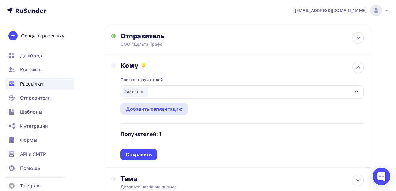
click at [133, 155] on div "Сохранить" at bounding box center [139, 154] width 26 height 7
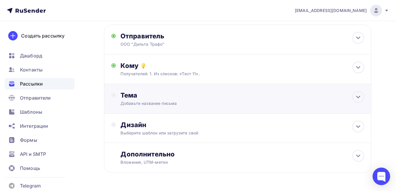
click at [196, 100] on div "Тема Добавьте название письма Тема * Рекомендуем использовать не более 150 симв…" at bounding box center [179, 98] width 116 height 15
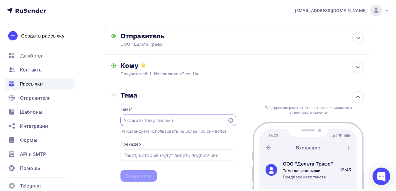
scroll to position [0, 0]
click at [192, 121] on input "text" at bounding box center [174, 120] width 100 height 7
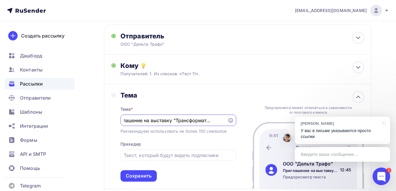
scroll to position [0, 14]
type input "Приглашение на выставку "Трансформатор ПРО""
click at [332, 153] on div "Введите ваше сообщение..." at bounding box center [342, 154] width 95 height 15
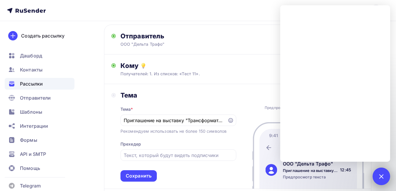
click at [386, 178] on div "1" at bounding box center [382, 177] width 18 height 18
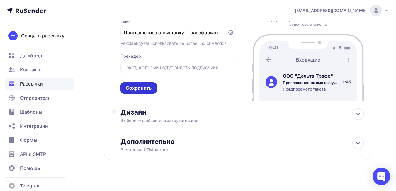
click at [144, 92] on div "Сохранить" at bounding box center [139, 87] width 36 height 11
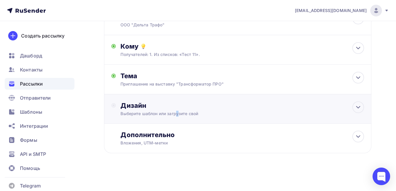
click at [178, 111] on div "Выберите шаблон или загрузите свой" at bounding box center [230, 114] width 219 height 6
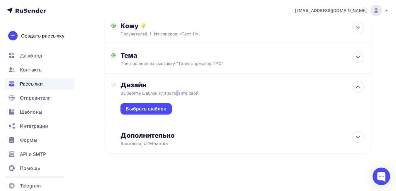
scroll to position [70, 0]
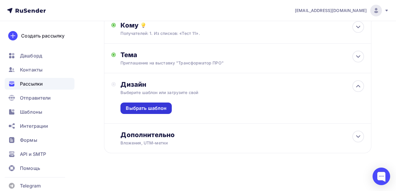
click at [159, 111] on div "Выбрать шаблон" at bounding box center [146, 108] width 41 height 7
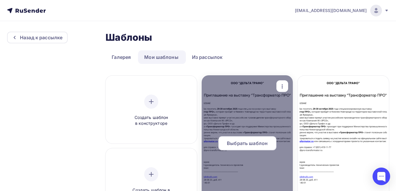
click at [247, 141] on span "Выбрать шаблон" at bounding box center [247, 143] width 41 height 7
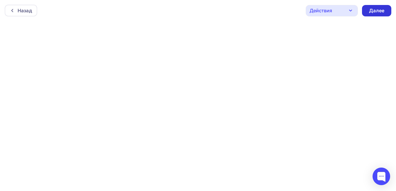
click at [374, 7] on div "Далее" at bounding box center [376, 10] width 15 height 7
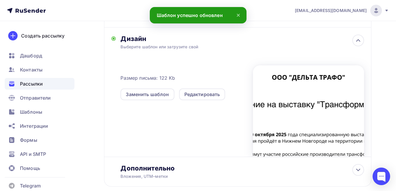
scroll to position [149, 0]
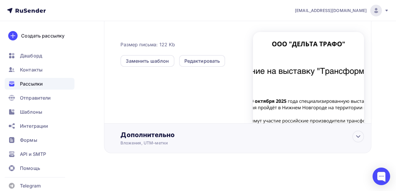
click at [152, 138] on div "Дополнительно" at bounding box center [243, 135] width 244 height 8
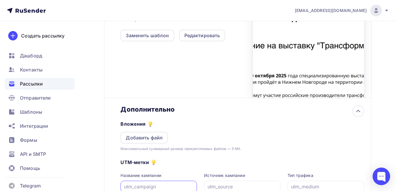
scroll to position [242, 0]
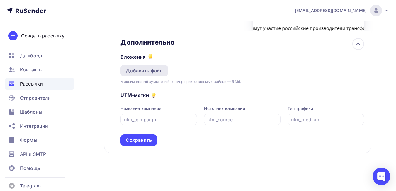
click at [152, 71] on div "Добавить файл" at bounding box center [144, 70] width 37 height 7
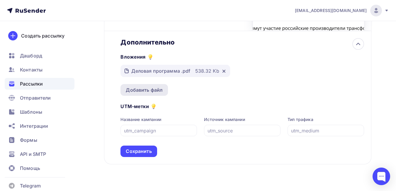
click at [151, 89] on div "Добавить файл" at bounding box center [144, 90] width 37 height 7
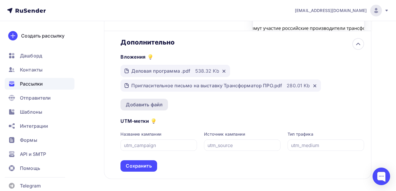
click at [151, 104] on div "Добавить файл" at bounding box center [144, 104] width 37 height 7
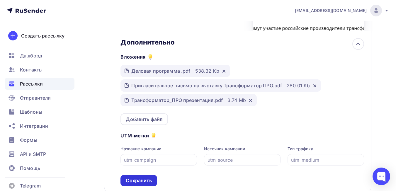
click at [143, 180] on div "Сохранить" at bounding box center [139, 180] width 26 height 7
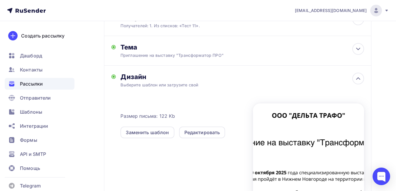
scroll to position [0, 0]
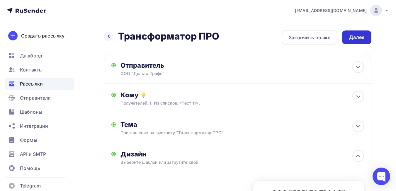
click at [358, 34] on div "Далее" at bounding box center [356, 37] width 15 height 7
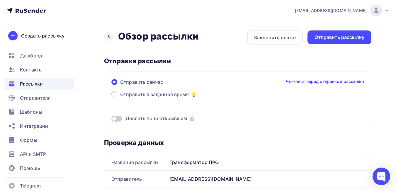
click at [149, 83] on span "Отправить сейчас" at bounding box center [141, 82] width 43 height 7
click at [120, 86] on input "Отправить сейчас" at bounding box center [120, 86] width 0 height 0
click at [342, 36] on div "Отправить рассылку" at bounding box center [340, 37] width 50 height 7
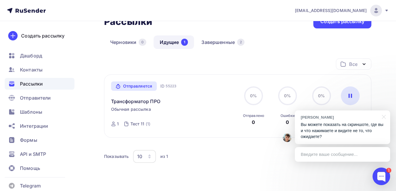
scroll to position [48, 0]
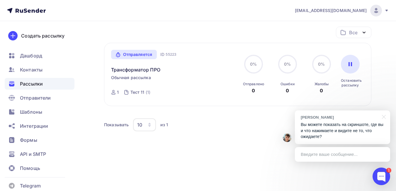
click at [337, 156] on div "Введите ваше сообщение..." at bounding box center [342, 154] width 95 height 15
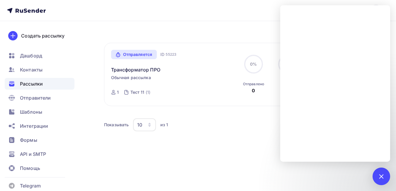
click at [143, 56] on div "Отправляется" at bounding box center [134, 54] width 46 height 9
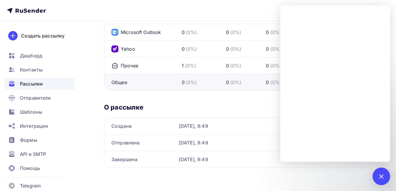
scroll to position [378, 0]
click at [251, 105] on h3 "О рассылке" at bounding box center [238, 107] width 268 height 8
click at [383, 178] on div at bounding box center [381, 176] width 8 height 8
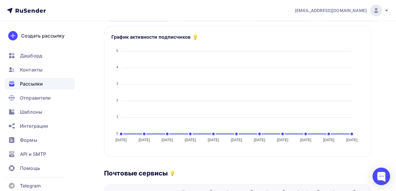
scroll to position [0, 0]
